Goal: Navigation & Orientation: Go to known website

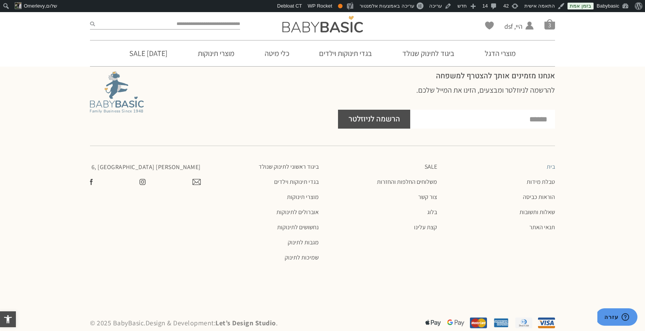
scroll to position [2159, 0]
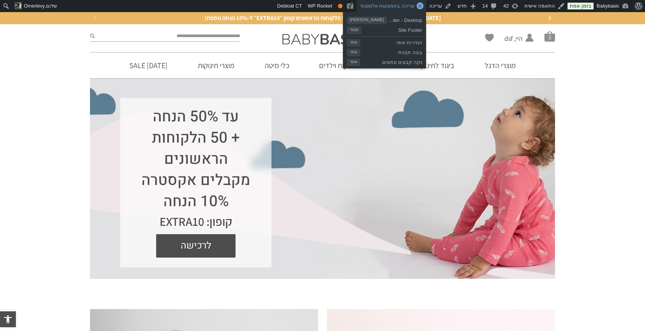
click at [401, 3] on link "עריכה באמצעות אלמנטור" at bounding box center [392, 6] width 70 height 12
